Goal: Task Accomplishment & Management: Use online tool/utility

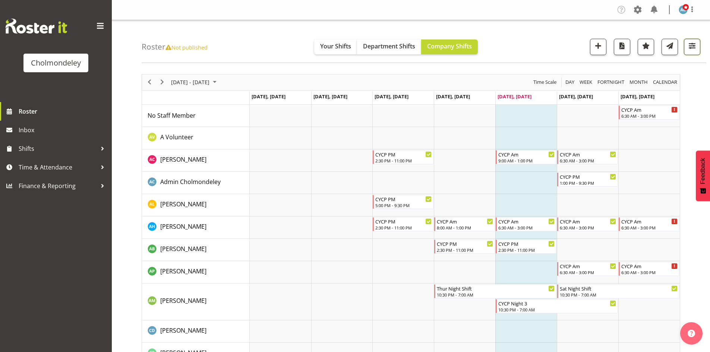
click at [692, 45] on span "button" at bounding box center [693, 46] width 10 height 10
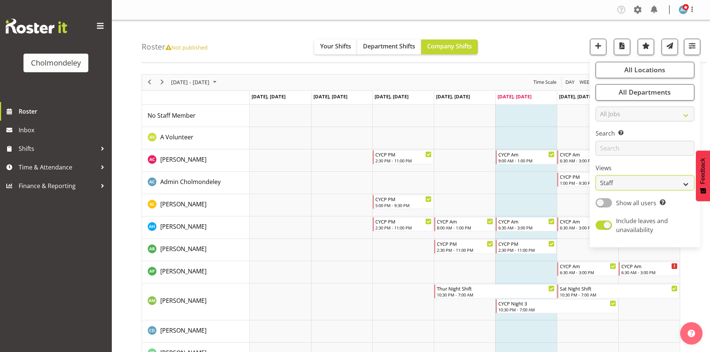
click at [660, 187] on select "Staff Role Shift - Horizontal Shift - Vertical Staff - Location" at bounding box center [645, 183] width 99 height 15
select select "shift"
click at [596, 176] on select "Staff Role Shift - Horizontal Shift - Vertical Staff - Location" at bounding box center [645, 183] width 99 height 15
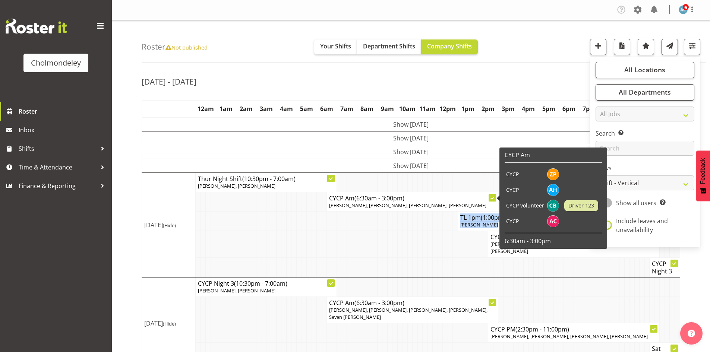
drag, startPoint x: 378, startPoint y: 229, endPoint x: 413, endPoint y: 194, distance: 49.3
click at [399, 232] on tbody "Show [DATE] [DATE] Show [DATE] [DATE] Show [DATE] [DATE] (Hide) CYCP Am (7:30am…" at bounding box center [411, 266] width 538 height 299
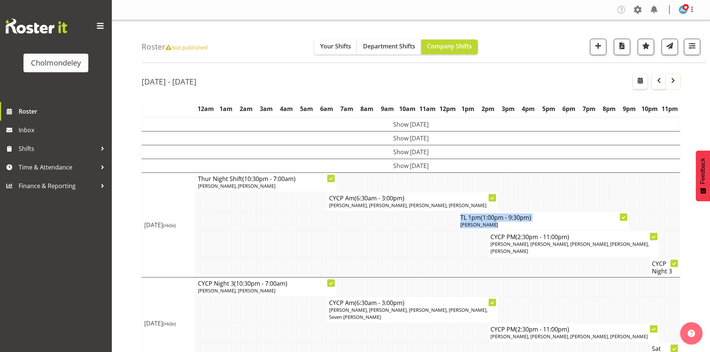
click at [674, 83] on span "button" at bounding box center [673, 80] width 9 height 9
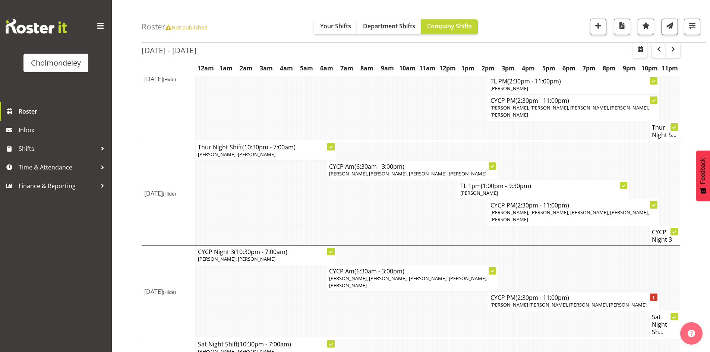
scroll to position [429, 0]
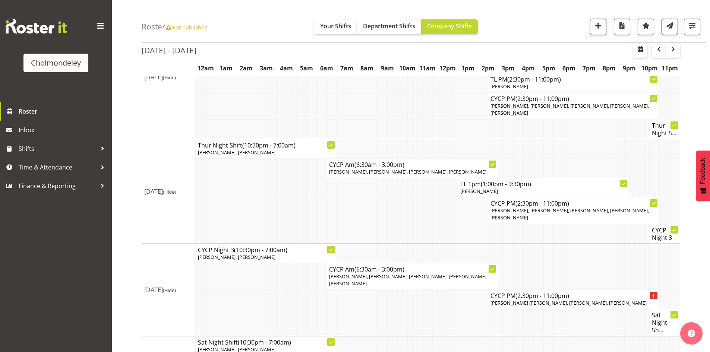
click at [666, 40] on div "Roster Not published Your Shifts Department Shifts Company Shifts All Locations…" at bounding box center [424, 21] width 565 height 43
click at [664, 45] on button "button" at bounding box center [659, 50] width 14 height 15
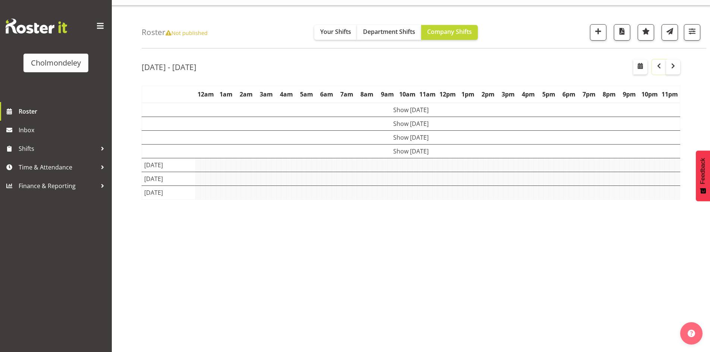
scroll to position [15, 0]
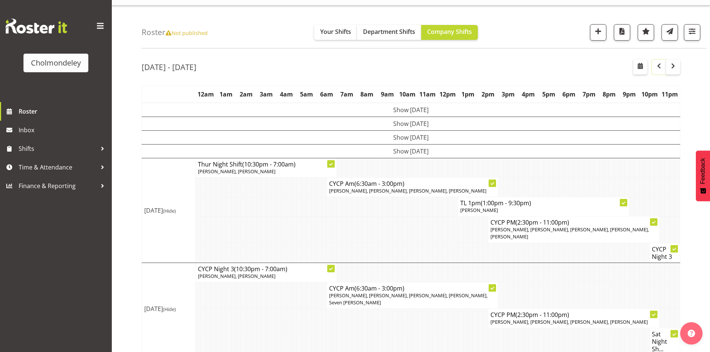
scroll to position [48, 0]
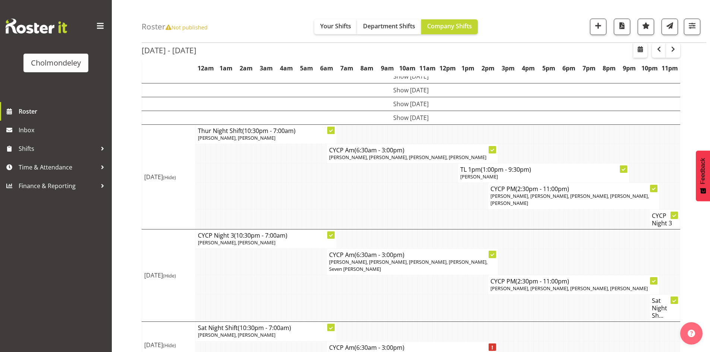
click at [704, 230] on div "[DATE] - [DATE] [DATE] - [DATE] [DATE] Day Week Fortnight Month calendar Month …" at bounding box center [426, 198] width 569 height 354
click at [695, 251] on div "[DATE] - [DATE] [DATE] - [DATE] [DATE] Day Week Fortnight Month calendar Month …" at bounding box center [426, 198] width 569 height 354
click at [690, 310] on div "[DATE] - [DATE] [DATE] - [DATE] [DATE] Day Week Fortnight Month calendar Month …" at bounding box center [426, 198] width 569 height 354
